Goal: Transaction & Acquisition: Purchase product/service

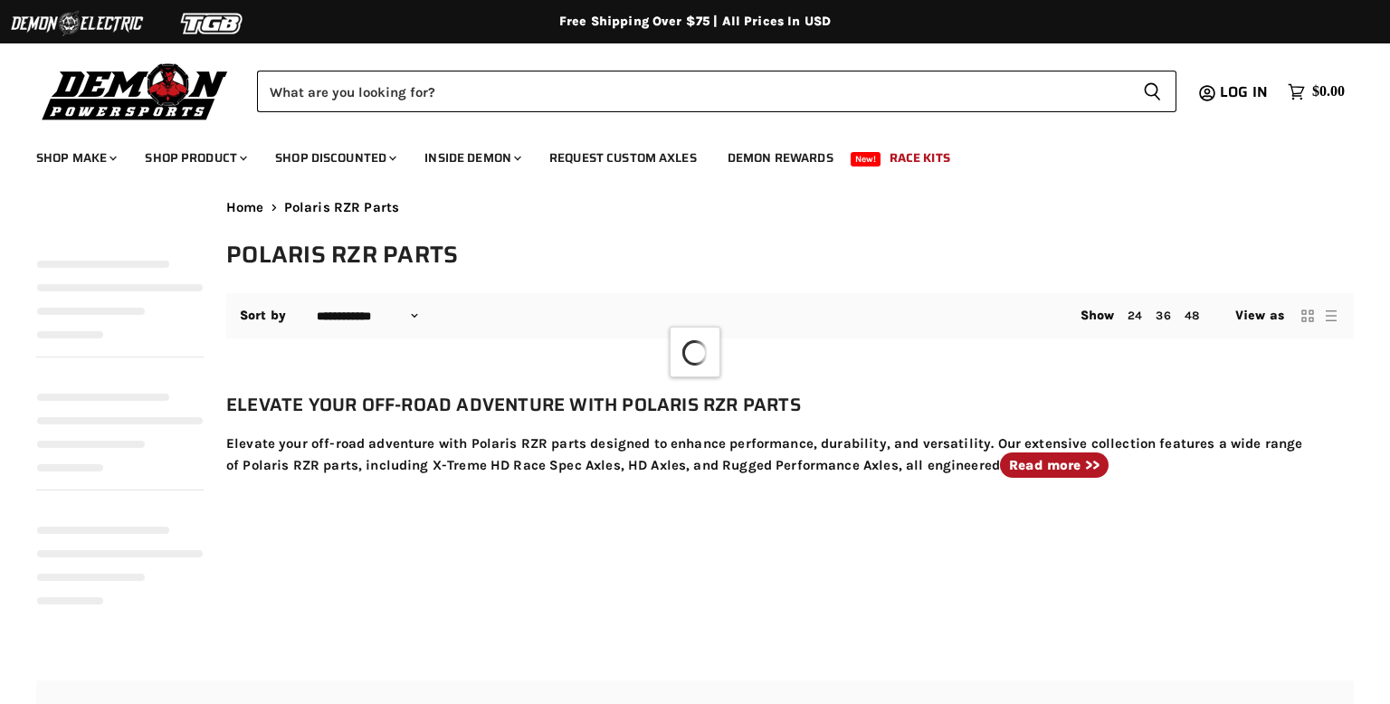
select select "**********"
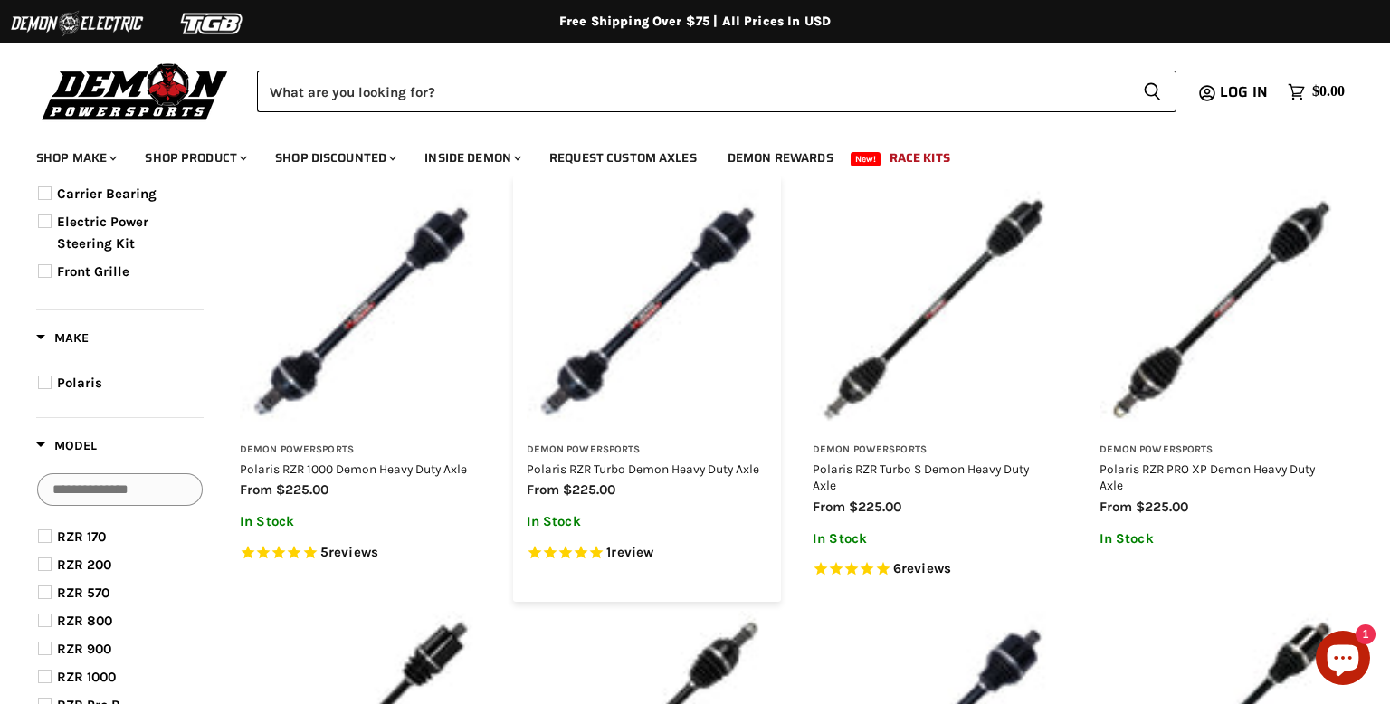
scroll to position [184, 0]
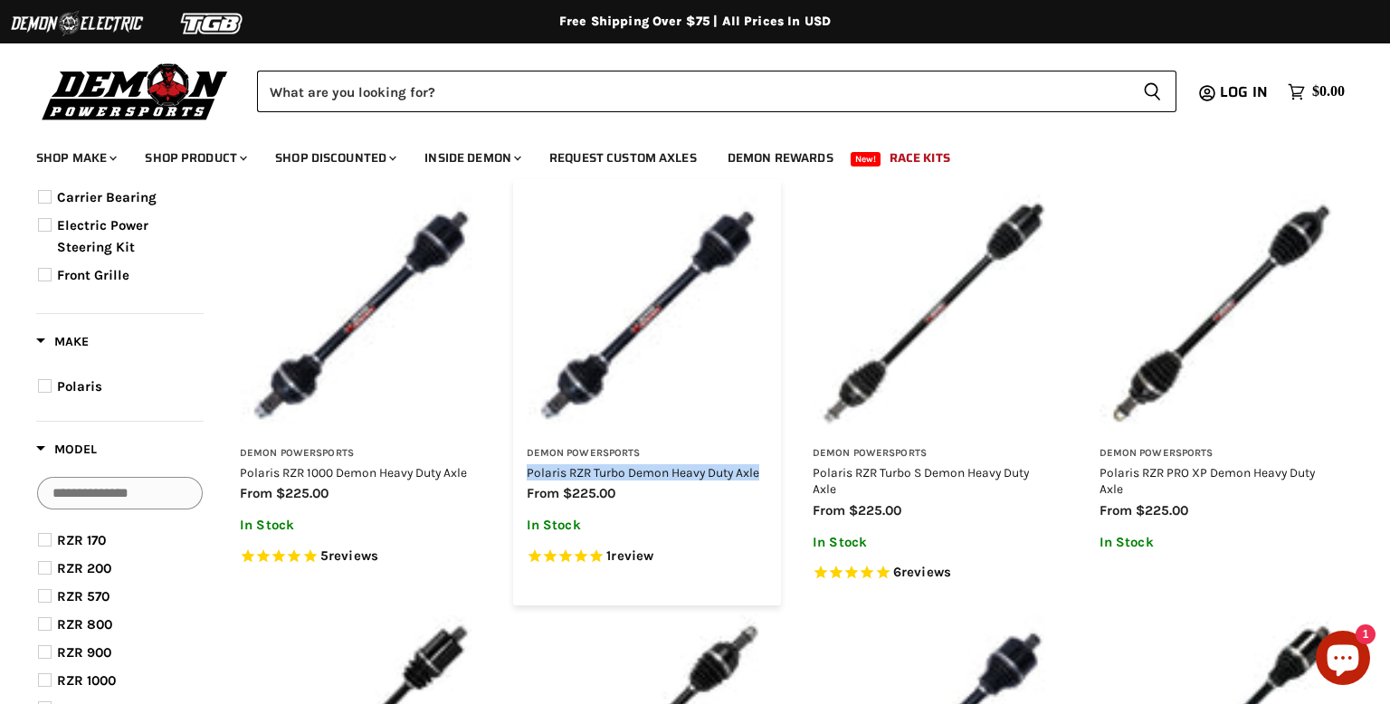
drag, startPoint x: 521, startPoint y: 472, endPoint x: 768, endPoint y: 474, distance: 247.1
click at [768, 474] on div "Demon Powersports Polaris RZR Turbo Demon Heavy Duty Axle from $225.00 In Stock…" at bounding box center [647, 500] width 269 height 133
copy link "Polaris RZR Turbo Demon Heavy Duty Axle"
drag, startPoint x: 509, startPoint y: 469, endPoint x: 546, endPoint y: 472, distance: 37.2
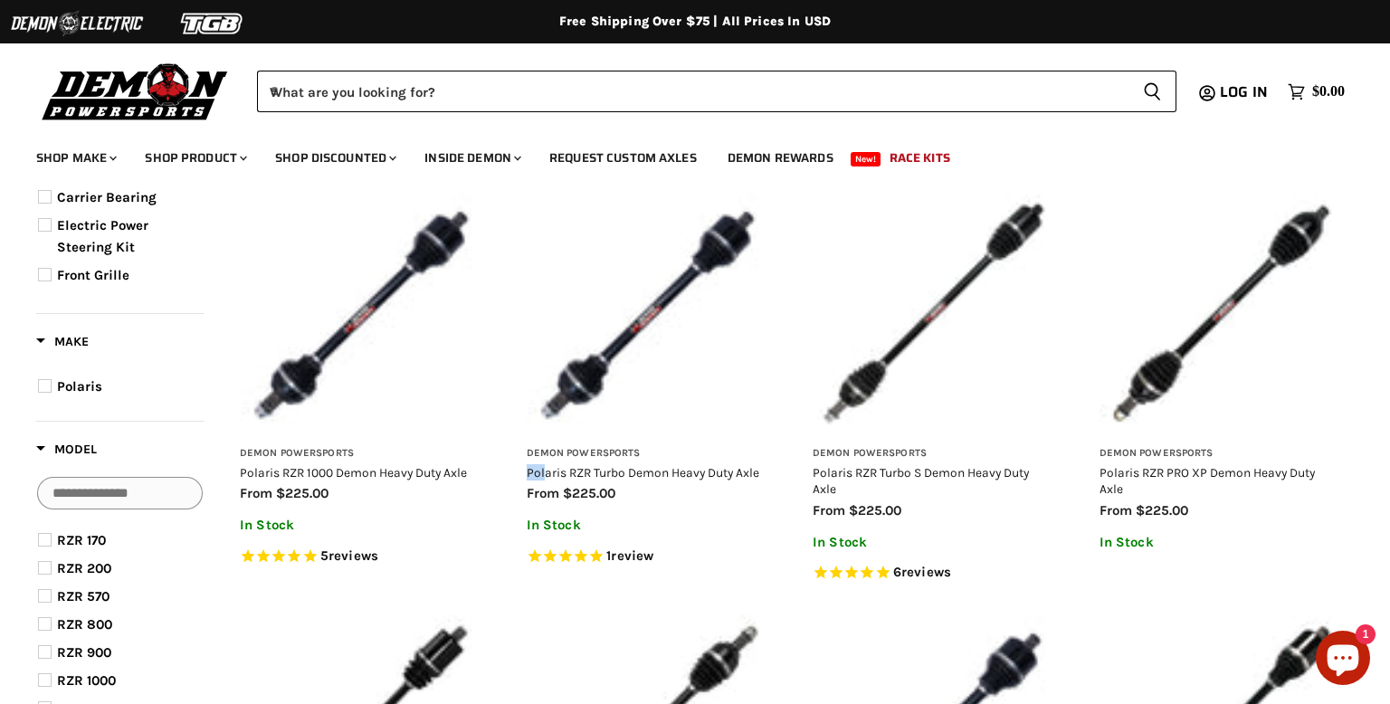
drag, startPoint x: 510, startPoint y: 471, endPoint x: 777, endPoint y: 463, distance: 267.1
copy link "Polaris RZR Turbo Demon Heavy Duty Axle"
drag, startPoint x: 519, startPoint y: 474, endPoint x: 769, endPoint y: 470, distance: 249.8
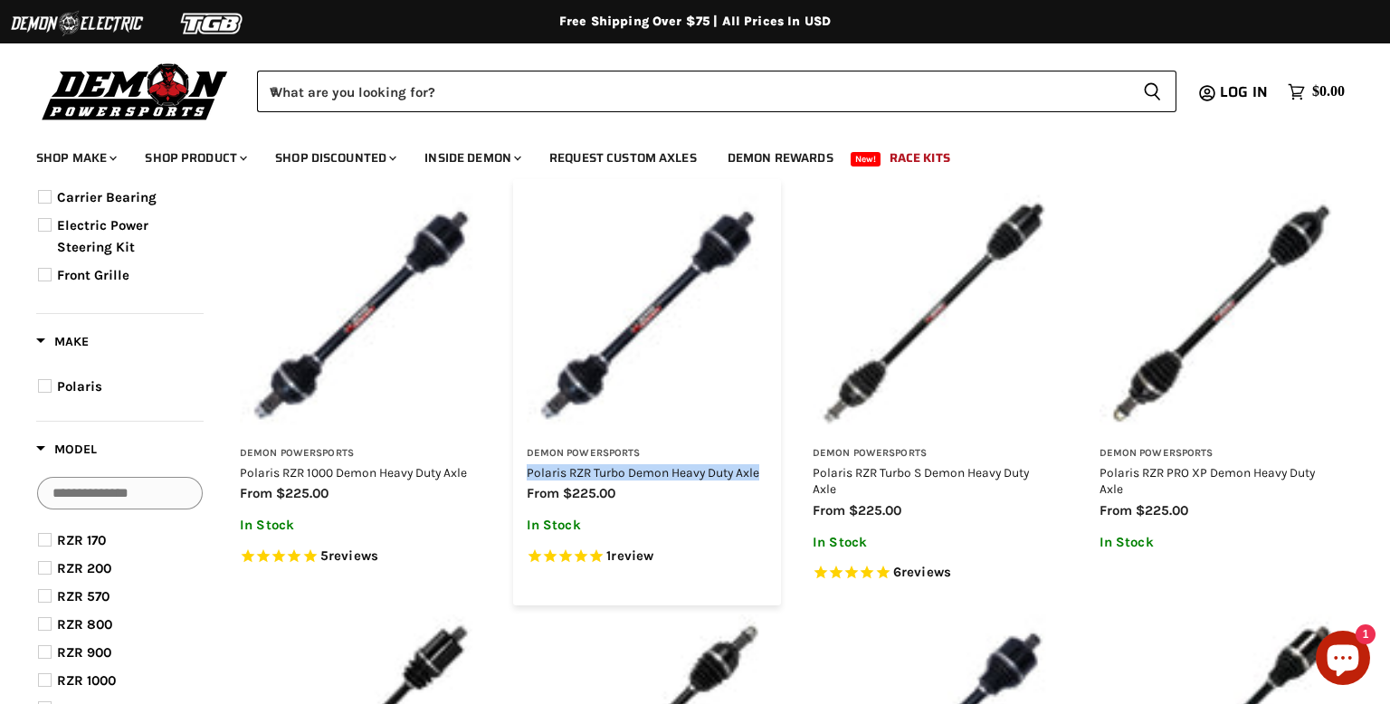
click at [769, 470] on div "Demon Powersports Polaris RZR Turbo Demon Heavy Duty Axle from $225.00 In Stock…" at bounding box center [647, 500] width 269 height 133
copy link "Polaris RZR Turbo Demon Heavy Duty Axle"
